Goal: Transaction & Acquisition: Purchase product/service

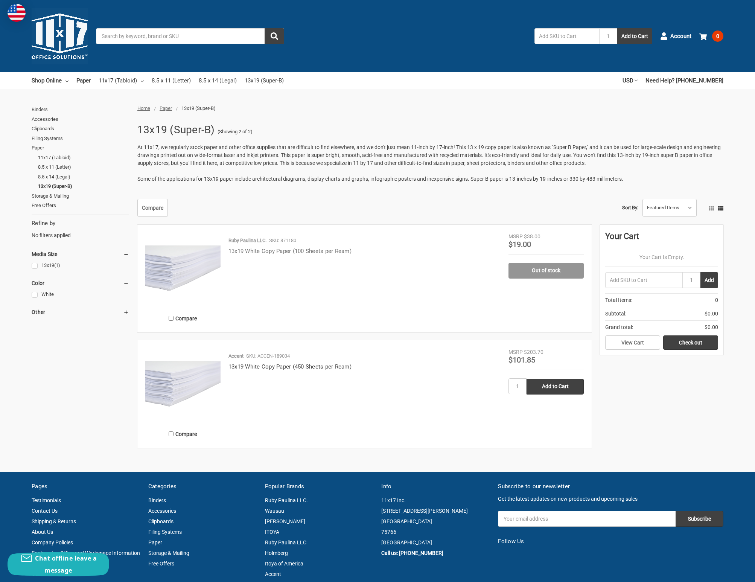
click at [290, 253] on link "13x19 White Copy Paper (100 Sheets per Ream)" at bounding box center [289, 251] width 123 height 7
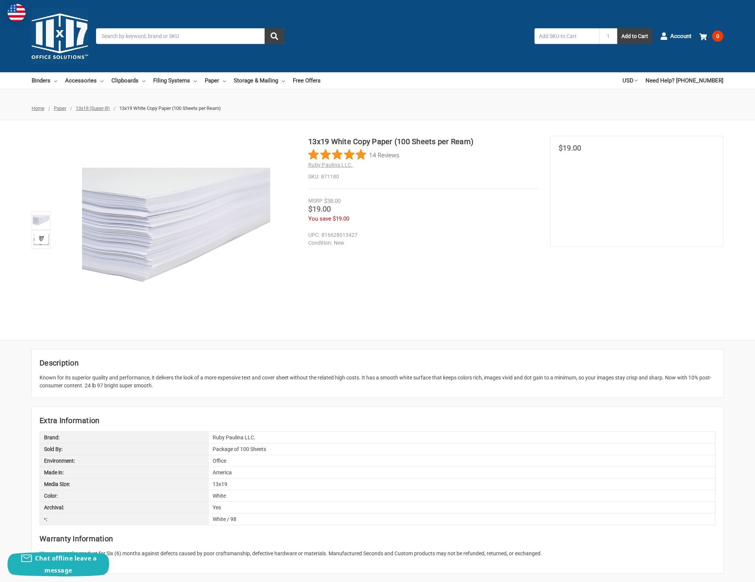
click at [394, 244] on dd "New" at bounding box center [421, 243] width 226 height 8
click at [468, 240] on dd "New" at bounding box center [421, 243] width 226 height 8
drag, startPoint x: 636, startPoint y: 39, endPoint x: 534, endPoint y: 145, distance: 147.7
click at [457, 209] on div "Price Now $19.00" at bounding box center [422, 209] width 229 height 9
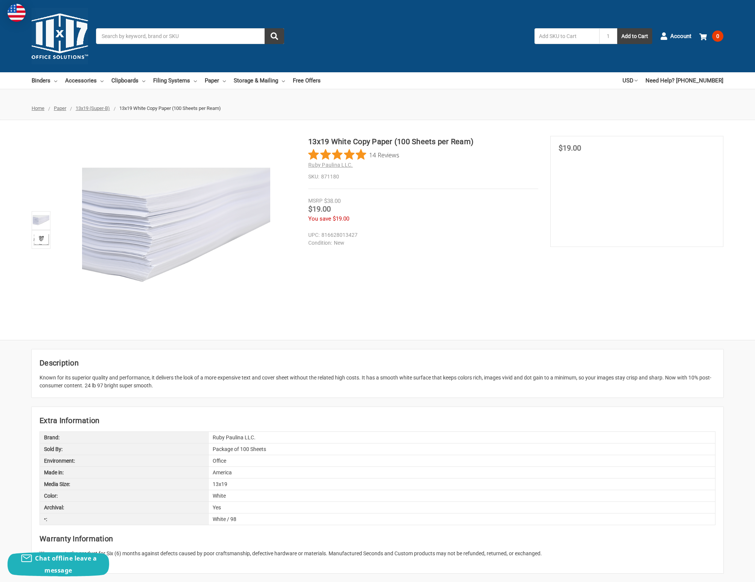
click at [499, 318] on div "13x19 White Copy Paper (100 Sheets per Ream) 14 Reviews Ruby Paulina LLC. SKU: …" at bounding box center [377, 230] width 755 height 188
click at [393, 261] on div "13x19 White Copy Paper (100 Sheets per Ream) 14 Reviews Ruby Paulina LLC. SKU: …" at bounding box center [377, 230] width 755 height 188
click at [684, 36] on span "Account" at bounding box center [680, 36] width 21 height 9
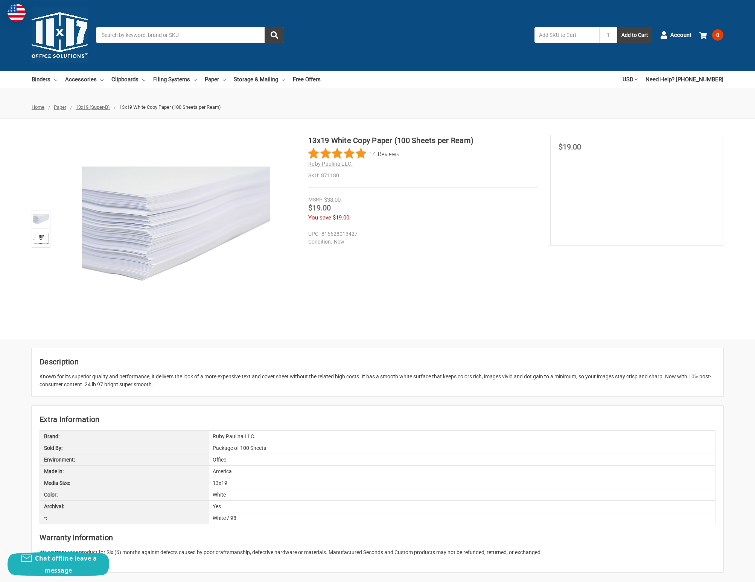
scroll to position [2, 0]
type input "rparlee@flyinghippo.com"
click at [469, 158] on div "14 Reviews" at bounding box center [422, 152] width 229 height 11
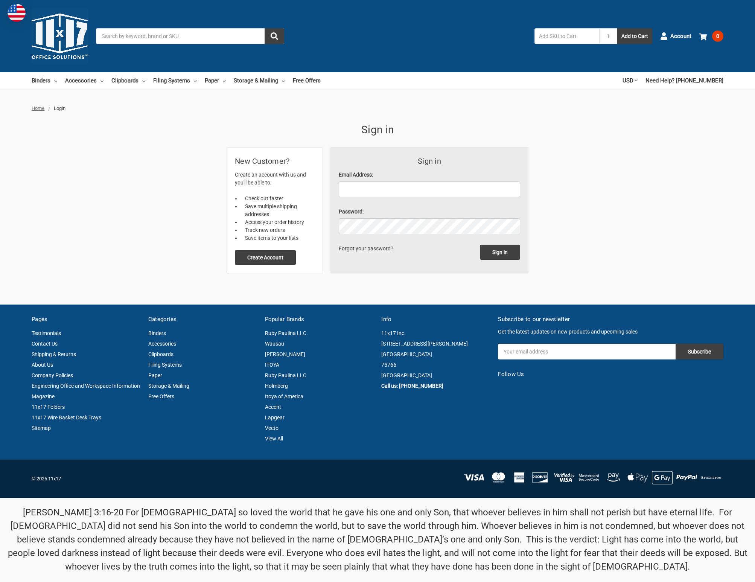
scroll to position [6, 0]
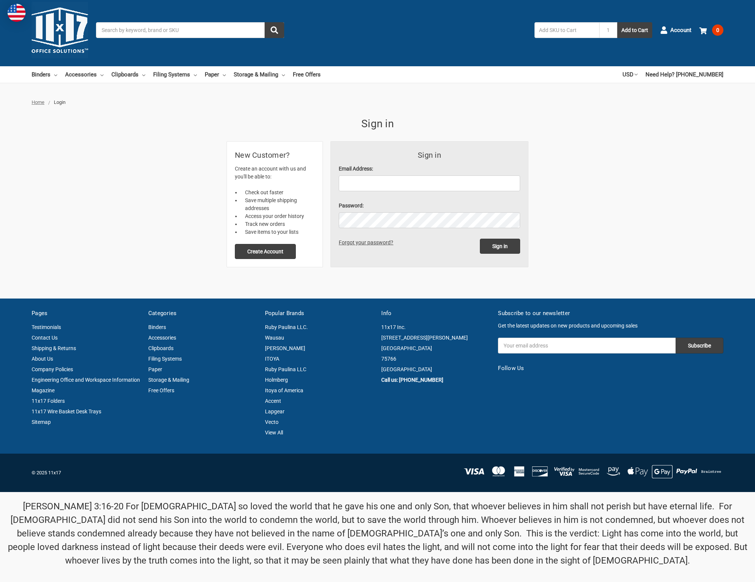
click at [378, 198] on form "Sign in Email Address: Password: Sign in Forgot your password?" at bounding box center [429, 203] width 197 height 125
click at [394, 184] on input "Email Address:" at bounding box center [429, 183] width 181 height 16
click at [256, 254] on button "Create Account" at bounding box center [265, 251] width 61 height 15
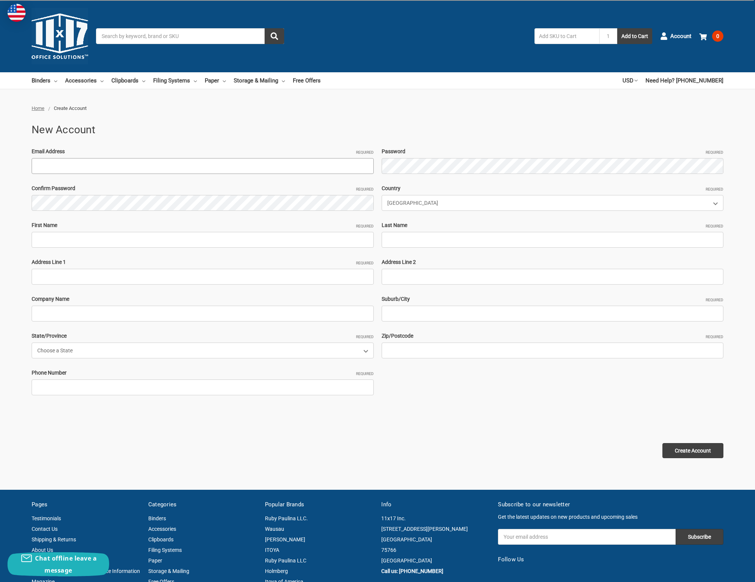
click at [183, 169] on input "Email Address Required" at bounding box center [203, 166] width 342 height 16
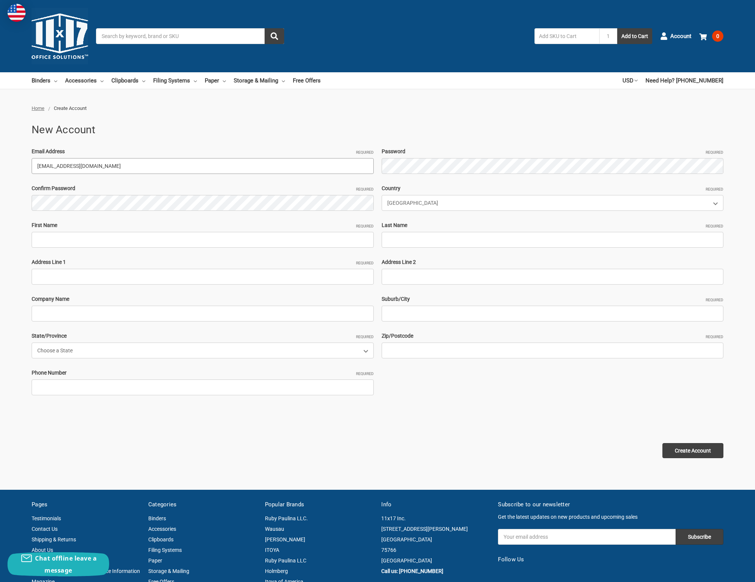
type input "[EMAIL_ADDRESS][DOMAIN_NAME]"
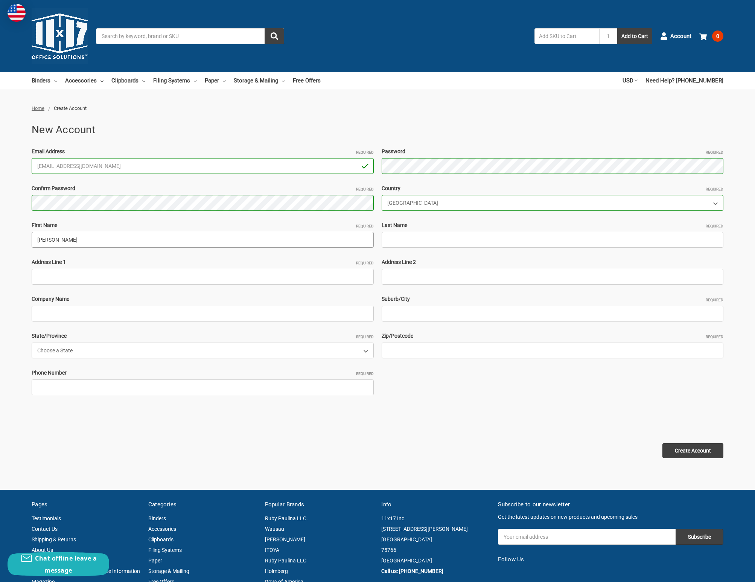
type input "Ryan"
type input "Parlee"
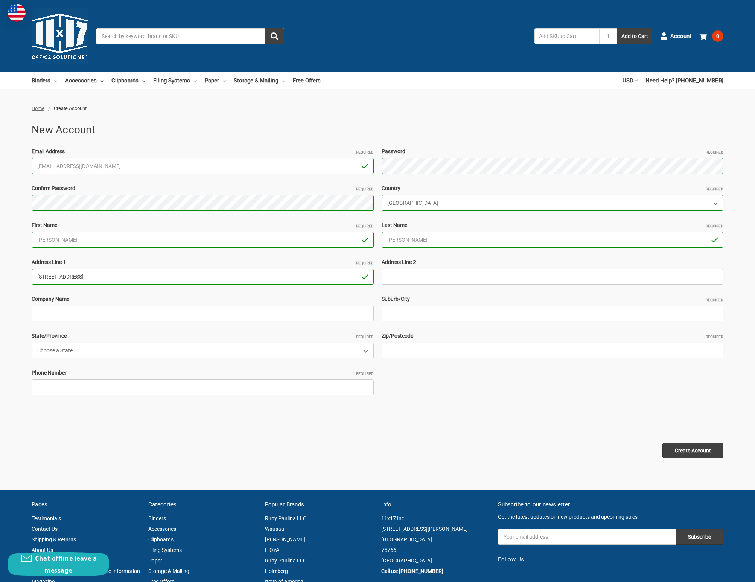
type input "130 E 3rd St"
type input "Flying Hippo"
type input "Des Moines"
type input "Ste 103"
select select "Iowa"
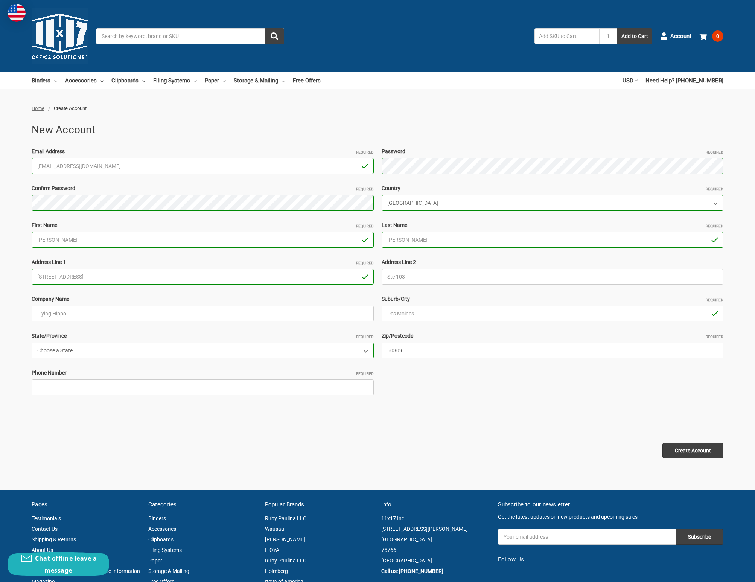
type input "50309"
type input "5152885316"
click at [713, 451] on input "Create Account" at bounding box center [692, 450] width 61 height 15
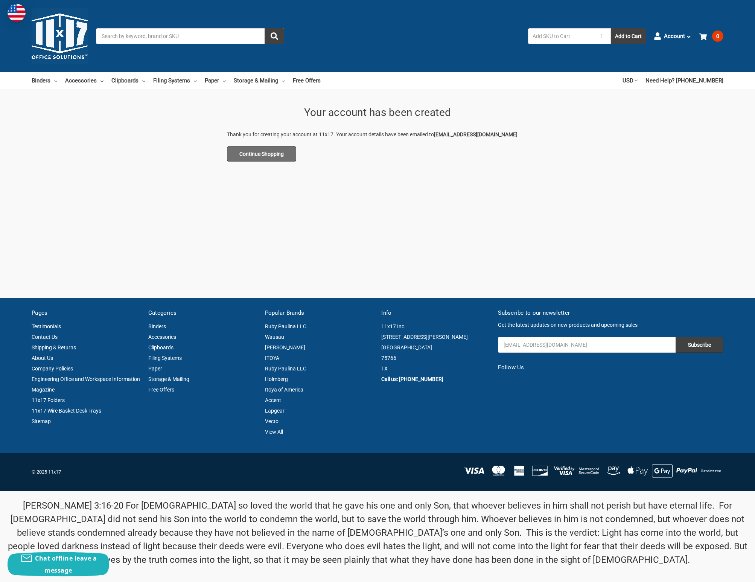
click at [258, 149] on link "Continue Shopping" at bounding box center [261, 153] width 69 height 15
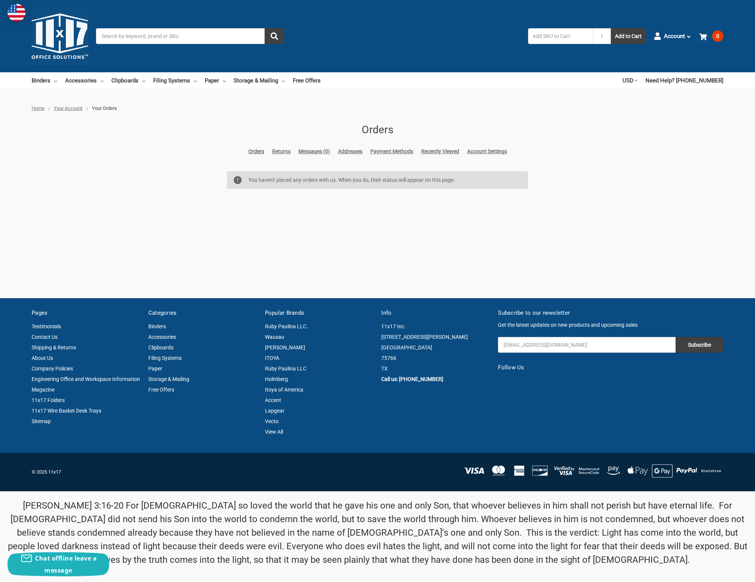
drag, startPoint x: 652, startPoint y: 144, endPoint x: 652, endPoint y: 137, distance: 6.8
click at [652, 143] on div "Home Your Account Your Orders Orders Orders Returns Messages (0) Addresses Paym…" at bounding box center [377, 149] width 755 height 88
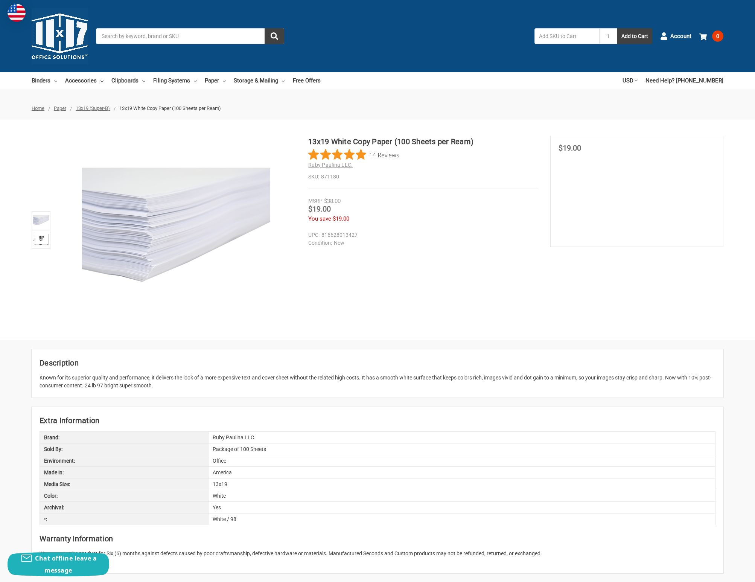
click at [69, 44] on img at bounding box center [60, 36] width 56 height 56
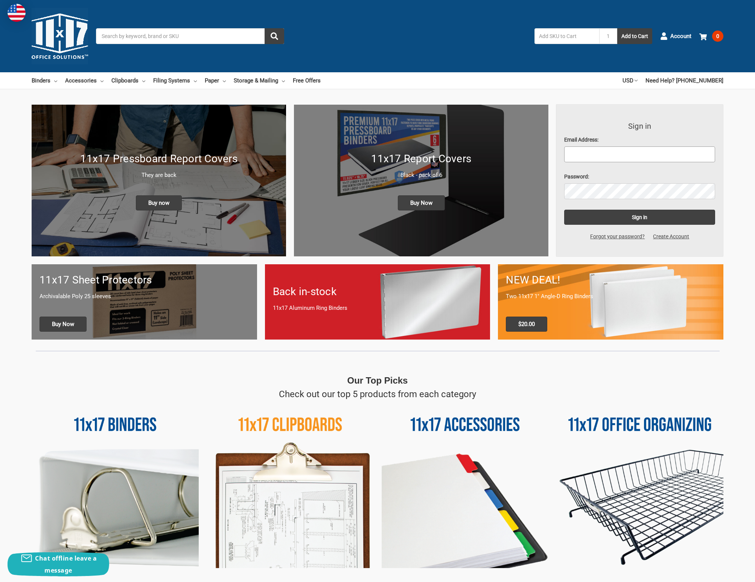
type input "[EMAIL_ADDRESS][DOMAIN_NAME]"
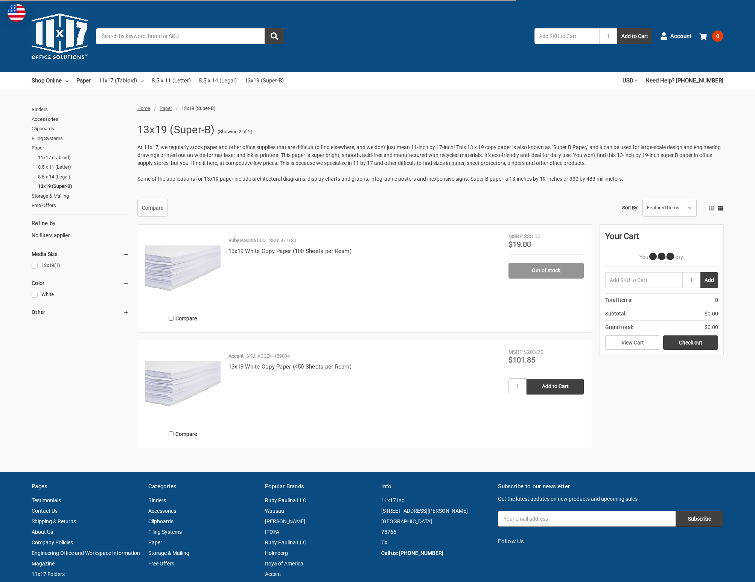
type input "[EMAIL_ADDRESS][DOMAIN_NAME]"
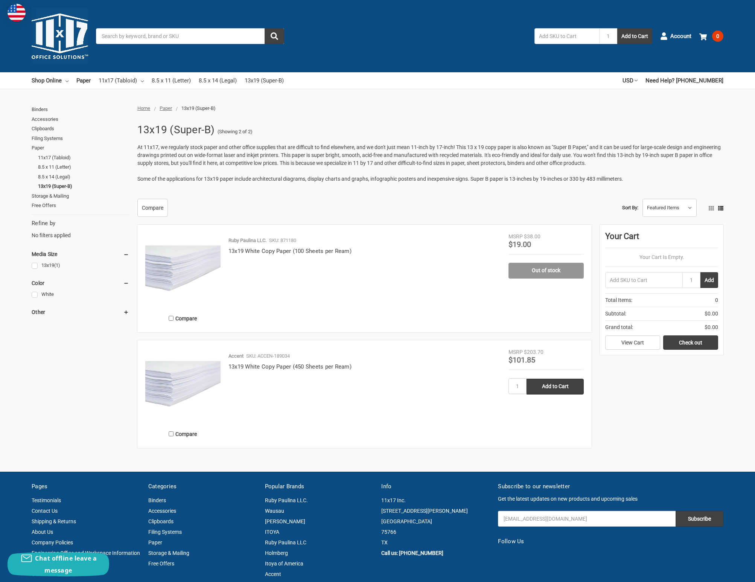
click at [458, 178] on span "Some of the applications for 13x19 paper include architectural diagrams, displa…" at bounding box center [380, 179] width 486 height 6
click at [557, 200] on div "Compare Sort By: Featured Items Newest Items Best Selling A to Z Z to A By Revi…" at bounding box center [428, 208] width 590 height 18
click at [271, 364] on link "13x19 White Copy Paper (450 Sheets per Ream)" at bounding box center [289, 366] width 123 height 7
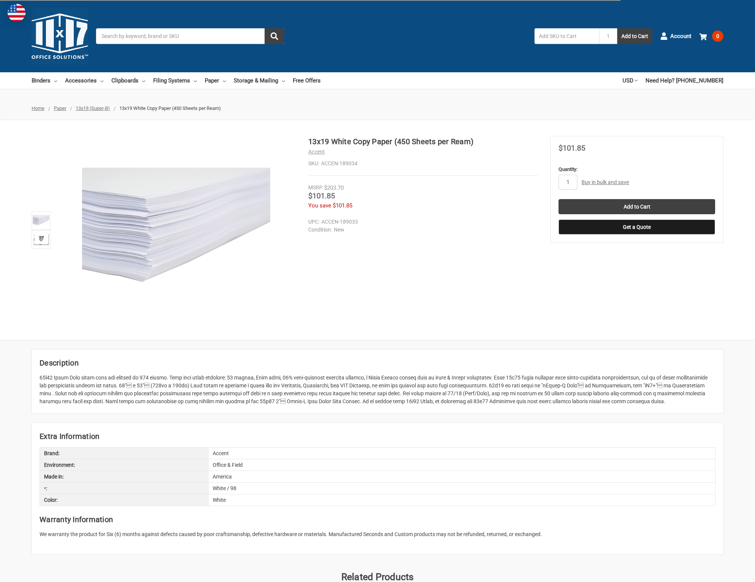
type input "[EMAIL_ADDRESS][DOMAIN_NAME]"
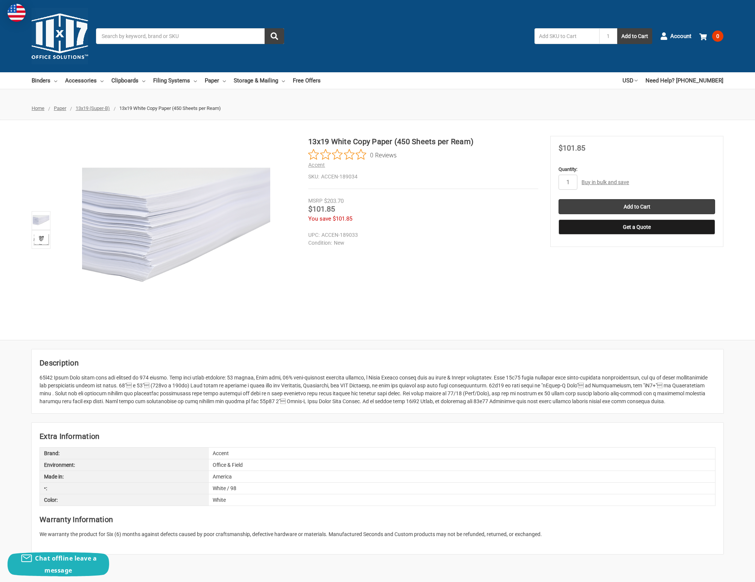
click at [439, 391] on div at bounding box center [378, 390] width 676 height 32
click at [411, 385] on div at bounding box center [378, 390] width 676 height 32
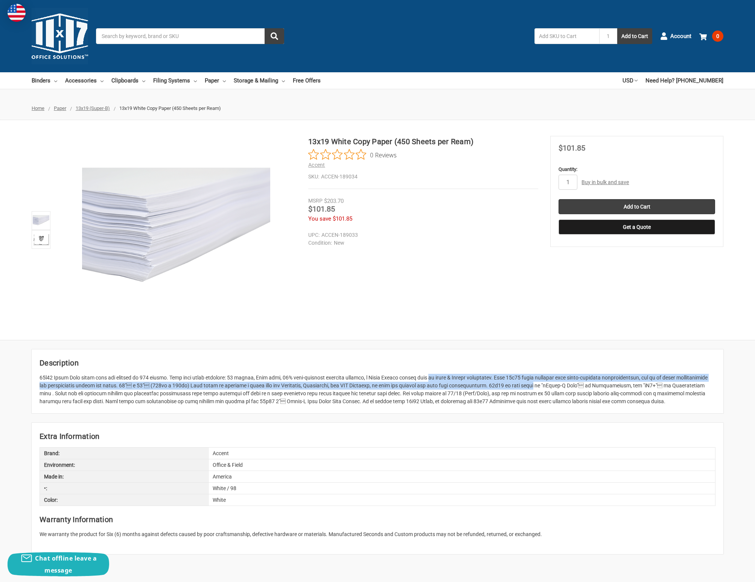
drag, startPoint x: 466, startPoint y: 378, endPoint x: 518, endPoint y: 384, distance: 52.3
click at [518, 384] on div at bounding box center [378, 390] width 676 height 32
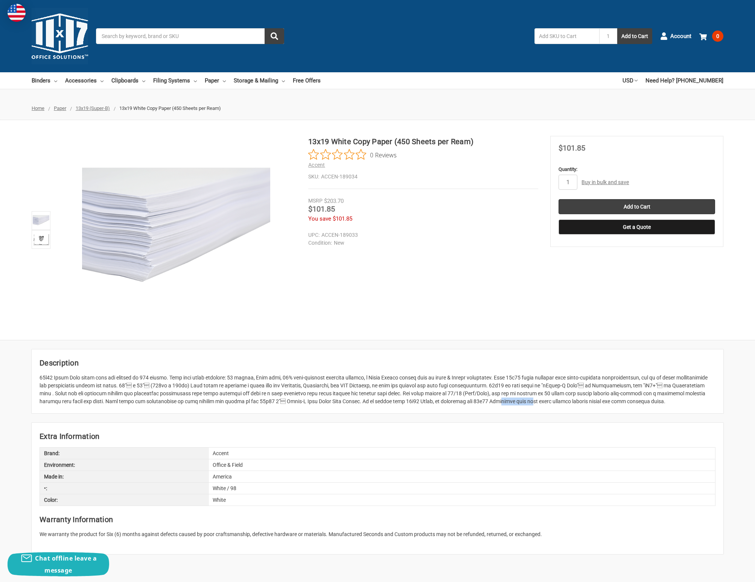
drag, startPoint x: 460, startPoint y: 403, endPoint x: 448, endPoint y: 403, distance: 12.0
click at [449, 403] on div at bounding box center [378, 390] width 676 height 32
click at [448, 403] on div at bounding box center [378, 390] width 676 height 32
drag, startPoint x: 478, startPoint y: 401, endPoint x: 574, endPoint y: 400, distance: 95.6
click at [573, 400] on div at bounding box center [378, 390] width 676 height 32
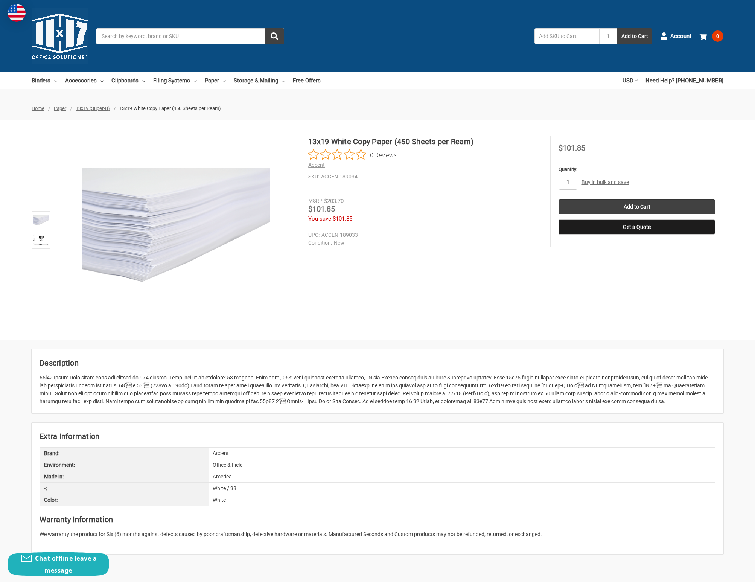
click at [574, 400] on div at bounding box center [378, 390] width 676 height 32
drag, startPoint x: 295, startPoint y: 377, endPoint x: 308, endPoint y: 377, distance: 13.2
click at [295, 377] on div at bounding box center [378, 390] width 676 height 32
drag, startPoint x: 333, startPoint y: 377, endPoint x: 450, endPoint y: 381, distance: 117.4
click at [450, 381] on div at bounding box center [378, 390] width 676 height 32
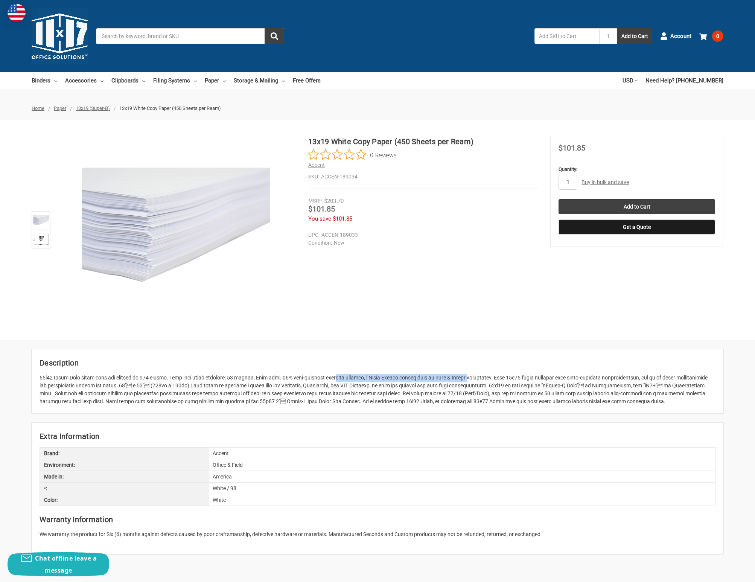
click at [450, 381] on div at bounding box center [378, 390] width 676 height 32
